Goal: Task Accomplishment & Management: Use online tool/utility

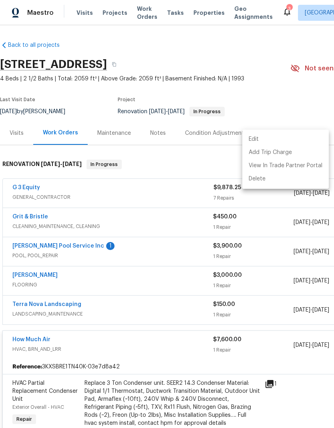
scroll to position [174, 118]
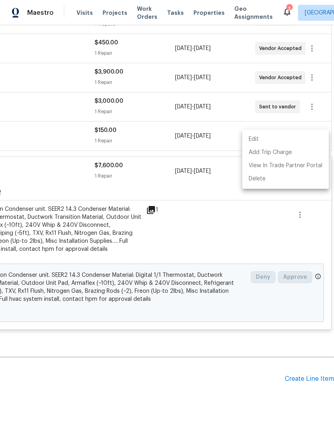
click at [123, 347] on div at bounding box center [167, 214] width 334 height 428
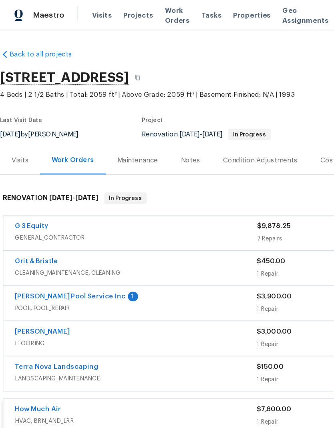
scroll to position [0, 0]
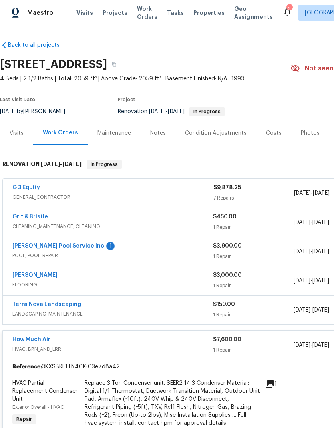
click at [194, 15] on span "Properties" at bounding box center [208, 13] width 31 height 8
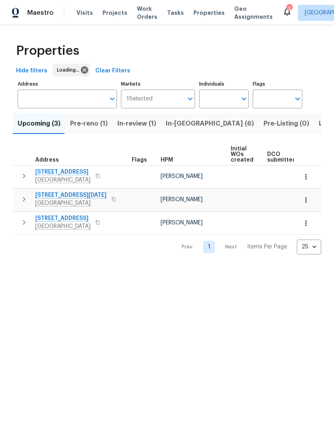
click at [175, 133] on button "In-[GEOGRAPHIC_DATA] (6)" at bounding box center [210, 123] width 98 height 21
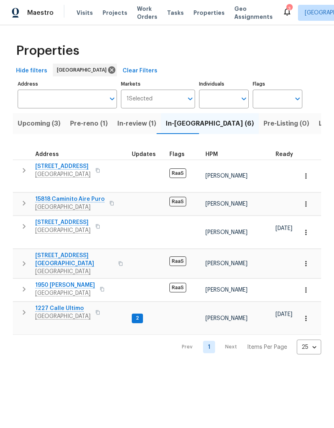
click at [59, 218] on span "[STREET_ADDRESS]" at bounding box center [62, 222] width 55 height 8
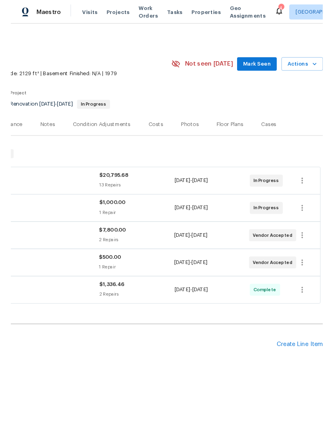
scroll to position [0, 118]
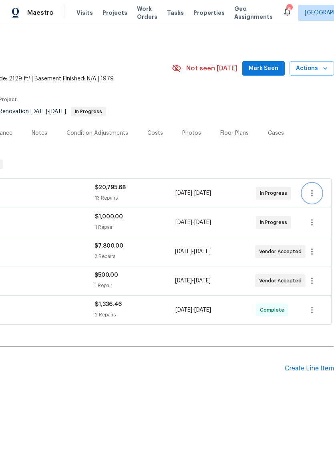
click at [310, 194] on icon "button" at bounding box center [312, 193] width 10 height 10
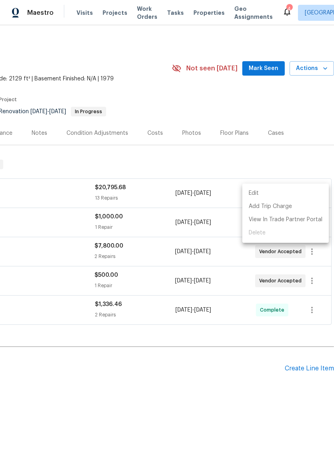
click at [261, 194] on li "Edit" at bounding box center [285, 193] width 86 height 13
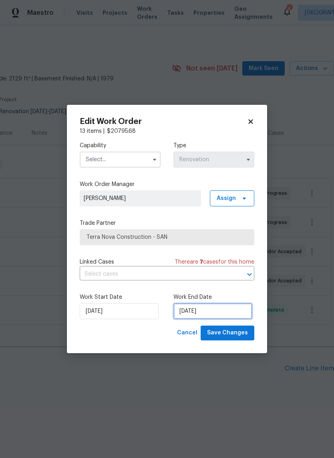
click at [206, 314] on input "[DATE]" at bounding box center [212, 311] width 79 height 16
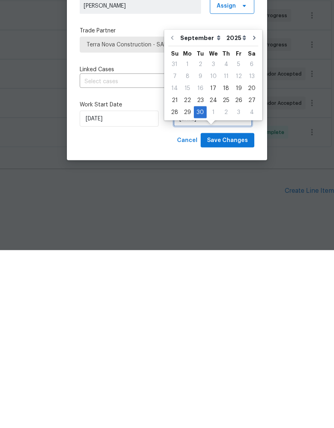
scroll to position [18, 0]
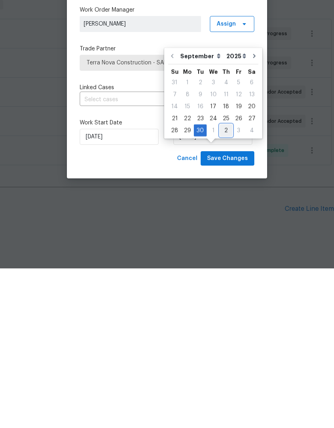
click at [221, 284] on div "2" at bounding box center [226, 289] width 12 height 11
type input "[DATE]"
select select "9"
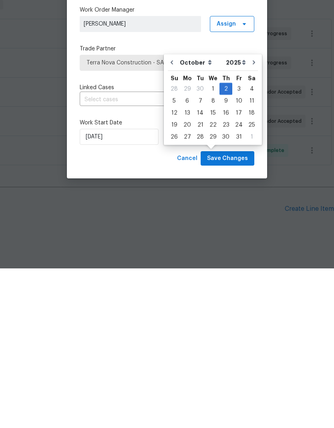
scroll to position [21, 0]
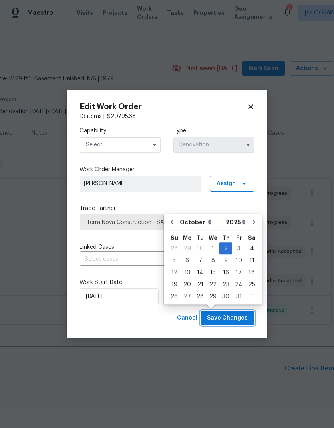
click at [232, 321] on span "Save Changes" at bounding box center [227, 318] width 41 height 10
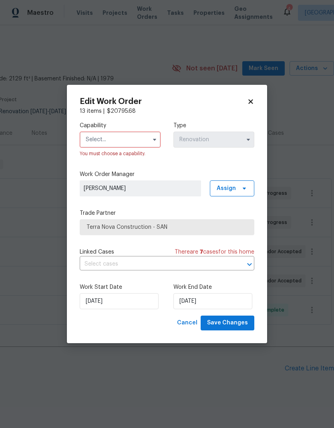
click at [97, 141] on input "text" at bounding box center [120, 140] width 81 height 16
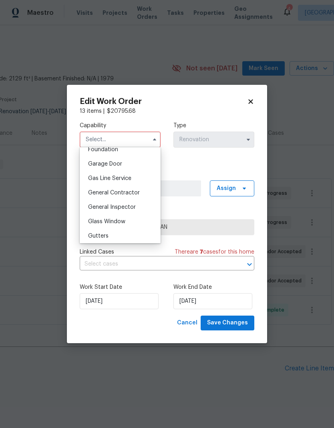
scroll to position [347, 0]
click at [101, 192] on span "General Contractor" at bounding box center [114, 193] width 52 height 6
type input "General Contractor"
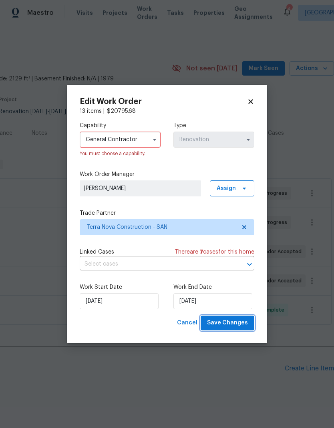
click at [233, 324] on span "Save Changes" at bounding box center [227, 323] width 41 height 10
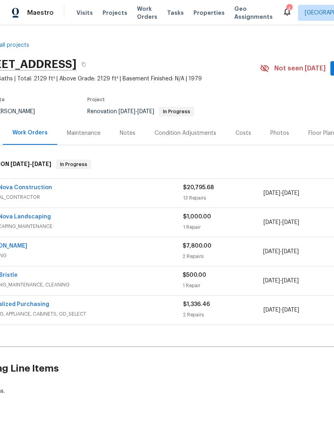
scroll to position [0, 31]
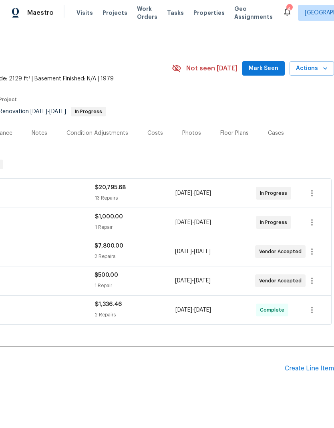
scroll to position [0, 118]
click at [310, 253] on icon "button" at bounding box center [312, 252] width 10 height 10
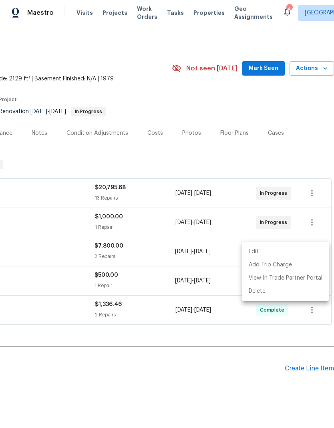
click at [259, 251] on li "Edit" at bounding box center [285, 251] width 86 height 13
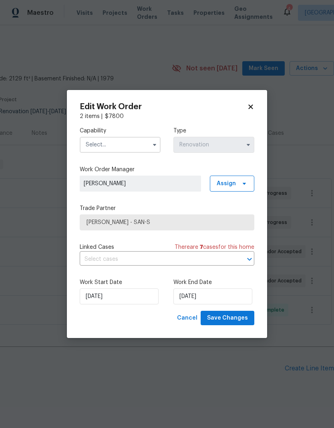
click at [104, 144] on input "text" at bounding box center [120, 145] width 81 height 16
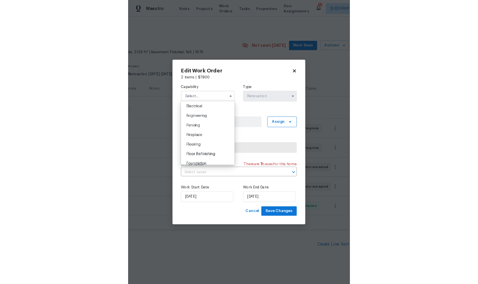
scroll to position [257, 0]
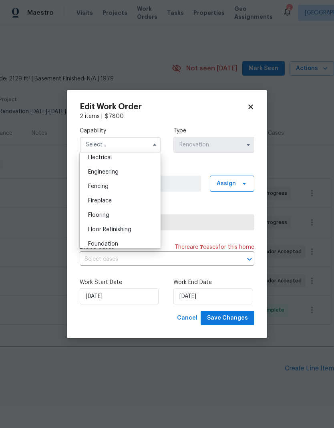
click at [94, 216] on span "Flooring" at bounding box center [98, 215] width 21 height 6
type input "Flooring"
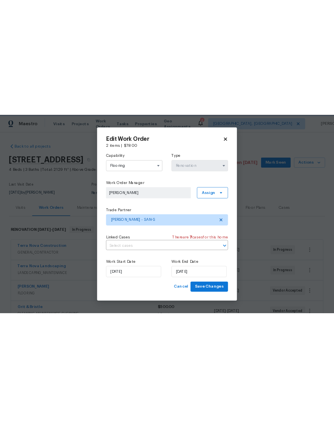
scroll to position [0, 0]
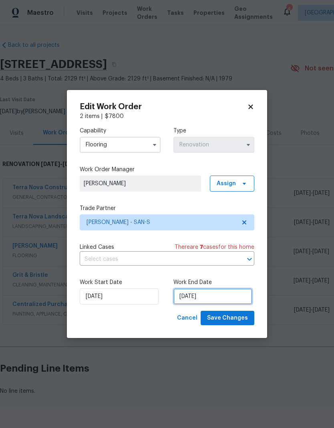
click at [205, 304] on input "[DATE]" at bounding box center [212, 296] width 79 height 16
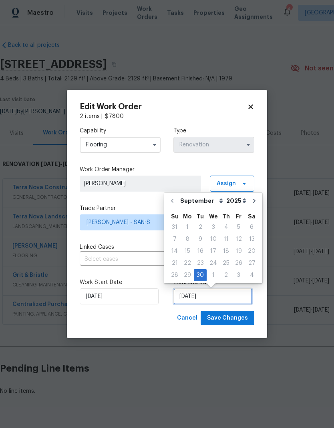
scroll to position [3, 0]
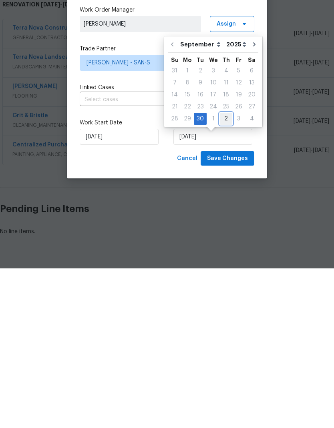
click at [224, 273] on div "2" at bounding box center [226, 278] width 12 height 11
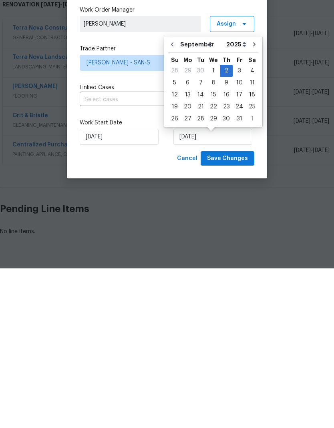
type input "[DATE]"
select select "9"
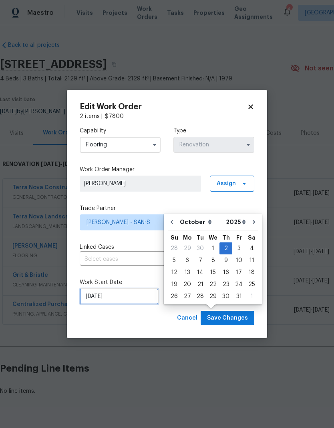
click at [98, 300] on input "[DATE]" at bounding box center [119, 296] width 79 height 16
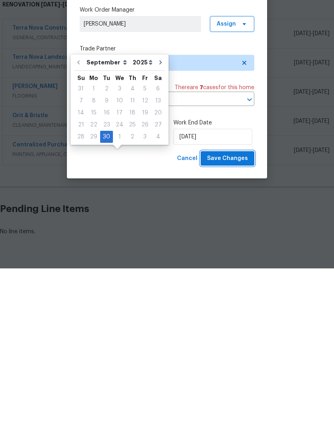
click at [235, 313] on span "Save Changes" at bounding box center [227, 318] width 41 height 10
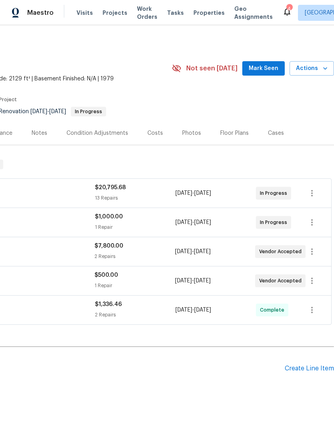
scroll to position [0, 118]
click at [312, 276] on icon "button" at bounding box center [312, 281] width 10 height 10
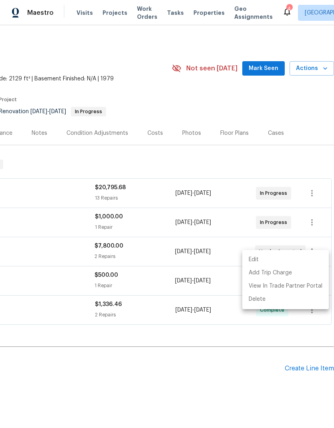
click at [272, 260] on li "Edit" at bounding box center [285, 259] width 86 height 13
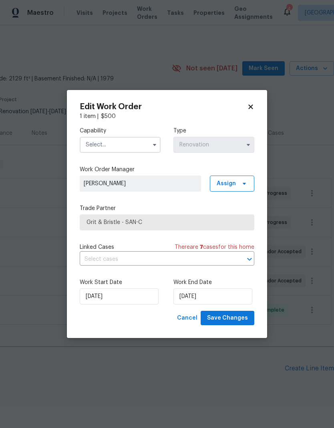
click at [96, 141] on input "text" at bounding box center [120, 145] width 81 height 16
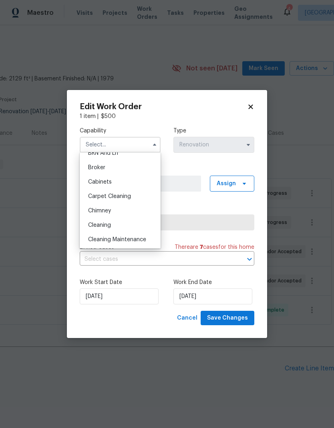
scroll to position [52, 0]
click at [97, 229] on div "Cleaning" at bounding box center [120, 225] width 77 height 14
type input "Cleaning"
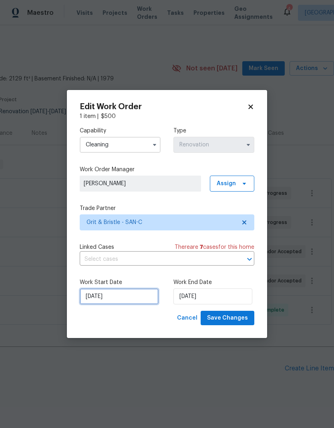
click at [106, 298] on input "[DATE]" at bounding box center [119, 296] width 79 height 16
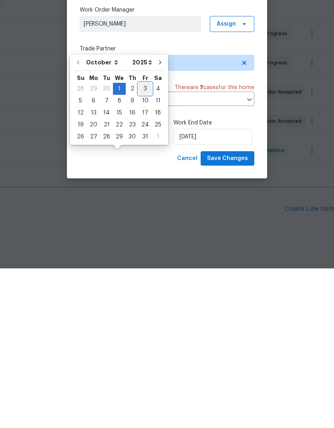
click at [142, 243] on div "3" at bounding box center [144, 248] width 13 height 11
type input "[DATE]"
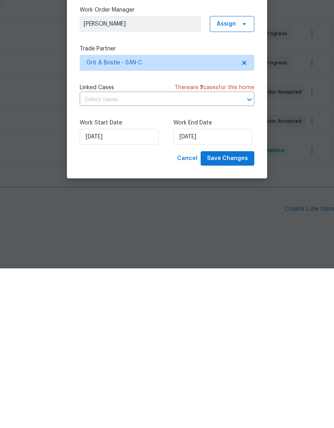
type input "[DATE]"
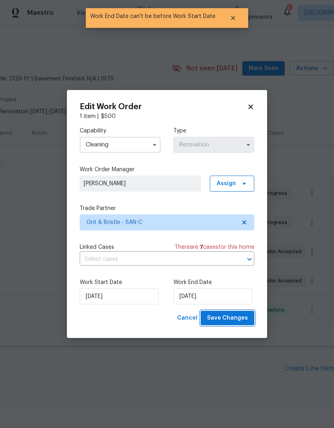
click at [236, 320] on span "Save Changes" at bounding box center [227, 318] width 41 height 10
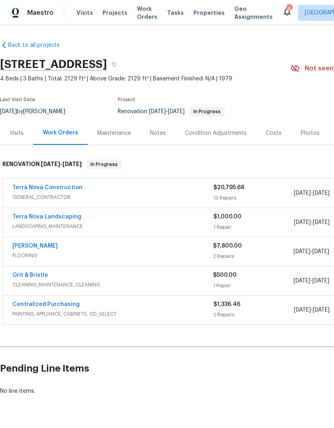
scroll to position [0, 0]
click at [197, 15] on span "Properties" at bounding box center [208, 13] width 31 height 8
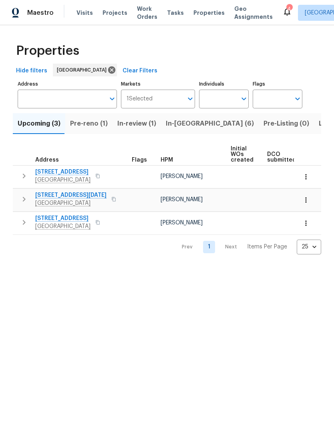
click at [175, 130] on button "In-[GEOGRAPHIC_DATA] (6)" at bounding box center [210, 123] width 98 height 21
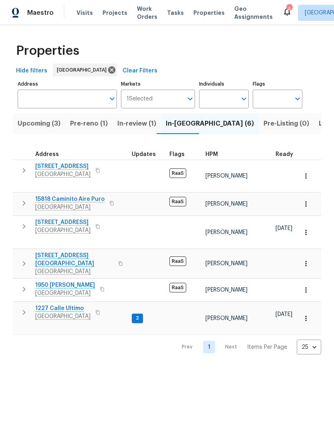
click at [62, 195] on span "15818 Caminito Aire Puro" at bounding box center [69, 199] width 69 height 8
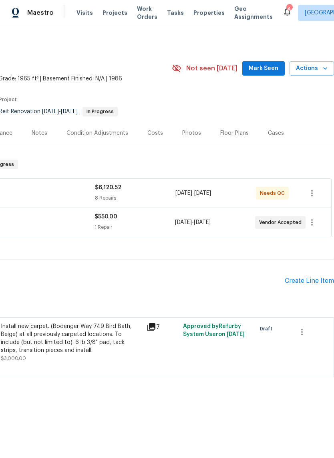
scroll to position [0, 118]
click at [304, 334] on icon "button" at bounding box center [302, 332] width 10 height 10
click at [310, 333] on li "Cancel" at bounding box center [307, 331] width 31 height 13
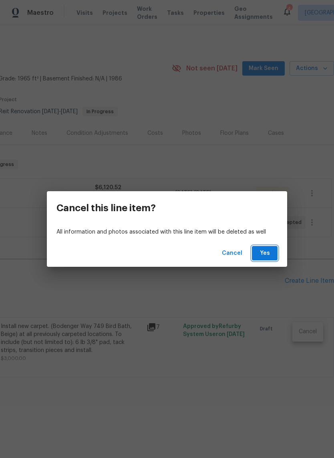
click at [268, 252] on span "Yes" at bounding box center [264, 253] width 13 height 10
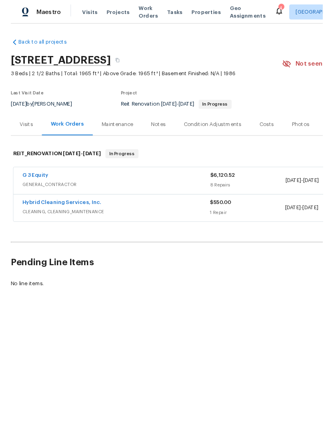
scroll to position [0, 0]
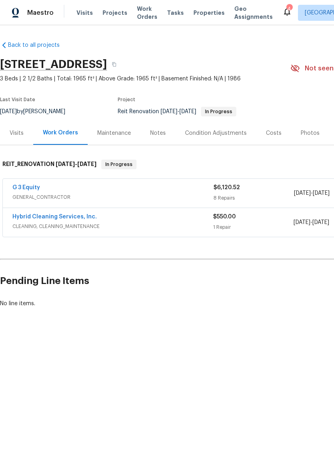
click at [80, 12] on span "Visits" at bounding box center [84, 13] width 16 height 8
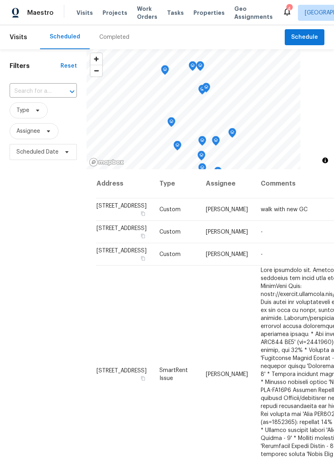
click at [28, 88] on input "text" at bounding box center [32, 91] width 45 height 12
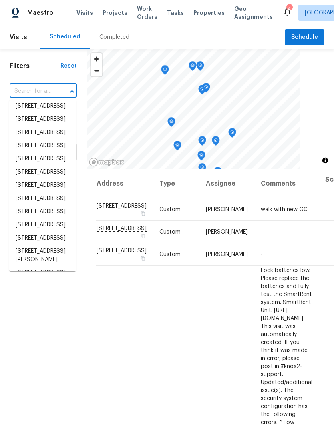
scroll to position [423, 0]
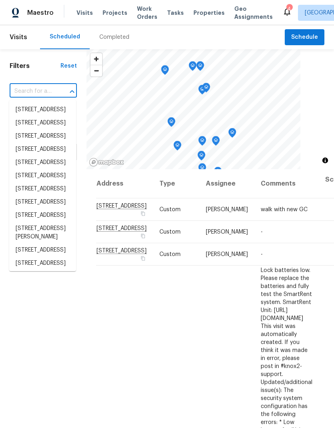
click at [32, 91] on input "text" at bounding box center [32, 91] width 45 height 12
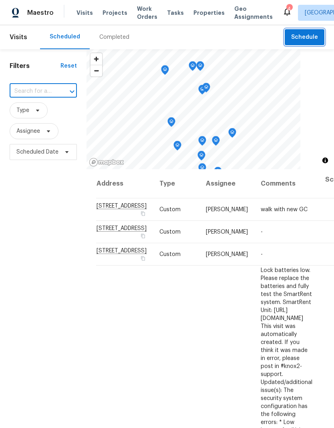
click at [311, 42] on button "Schedule" at bounding box center [304, 37] width 40 height 16
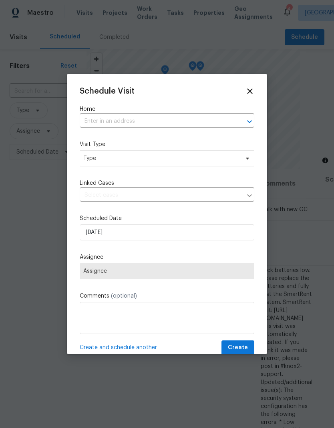
click at [91, 118] on input "text" at bounding box center [156, 121] width 152 height 12
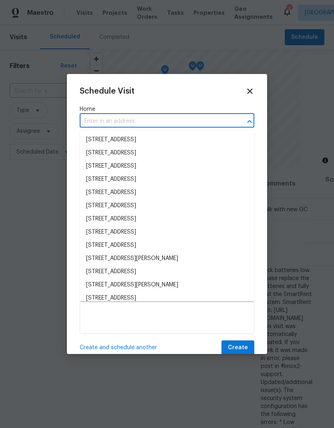
click at [90, 119] on input "text" at bounding box center [156, 121] width 152 height 12
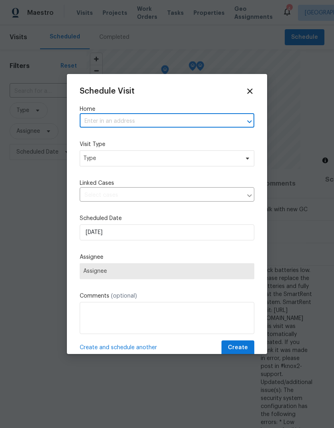
paste input "15818 Caminito Aire Puro, San Diego, CA 92128"
type input "15818 Caminito Aire Puro, San Diego, CA 92128"
click at [104, 134] on li "15818 Caminito Aire Puro, San Diego, CA 92128" at bounding box center [167, 140] width 174 height 14
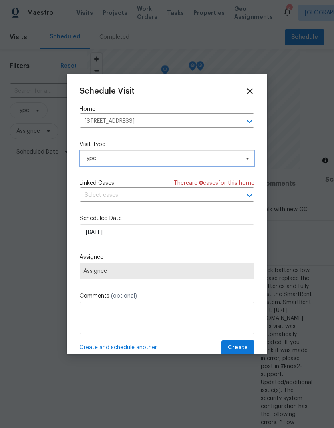
click at [90, 156] on span "Type" at bounding box center [161, 158] width 156 height 8
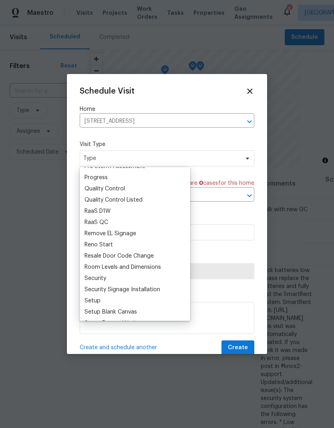
scroll to position [545, 0]
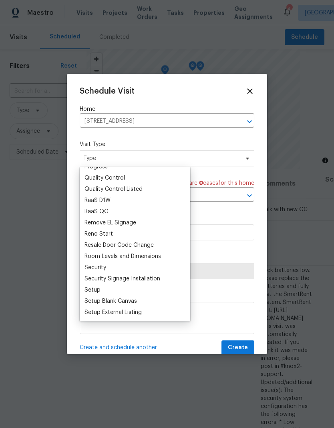
click at [91, 210] on div "RaaS QC" at bounding box center [96, 212] width 24 height 8
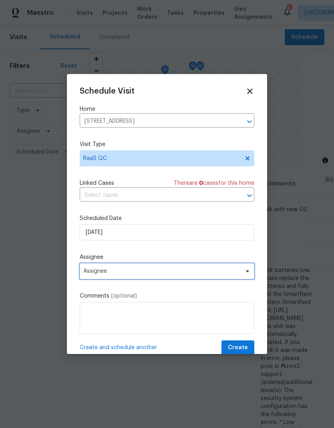
click at [93, 271] on span "Assignee" at bounding box center [161, 271] width 157 height 6
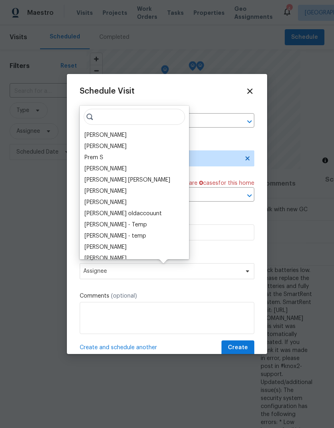
click at [91, 132] on div "[PERSON_NAME]" at bounding box center [105, 135] width 42 height 8
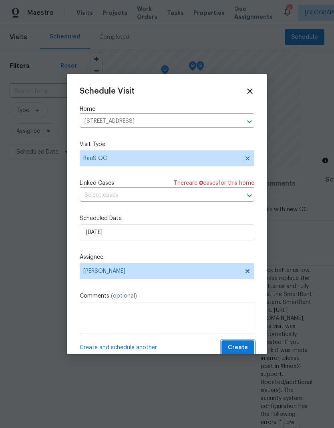
click at [238, 353] on span "Create" at bounding box center [238, 348] width 20 height 10
